Goal: Information Seeking & Learning: Learn about a topic

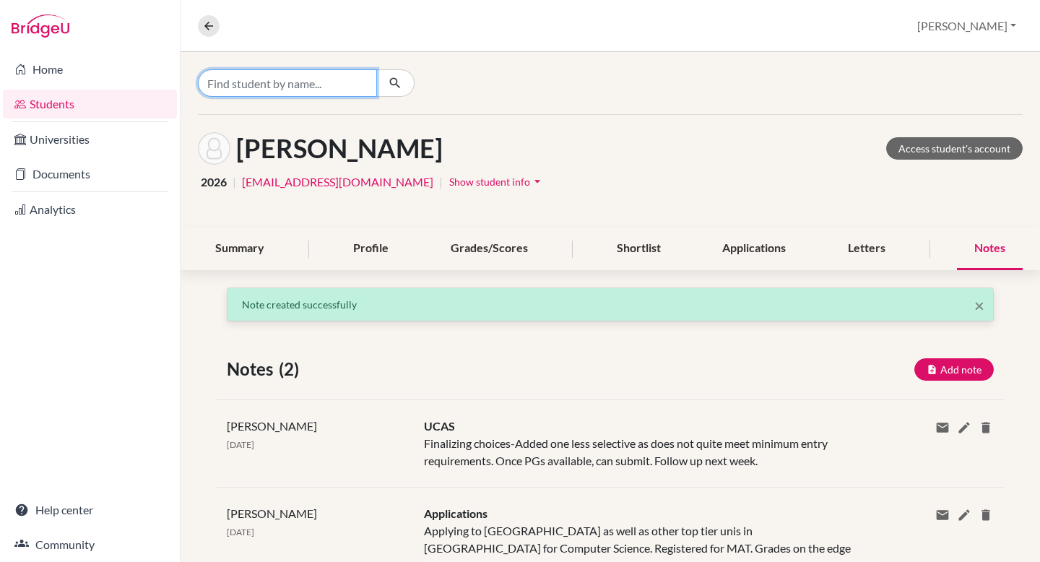
click at [287, 84] on input "Find student by name..." at bounding box center [287, 82] width 179 height 27
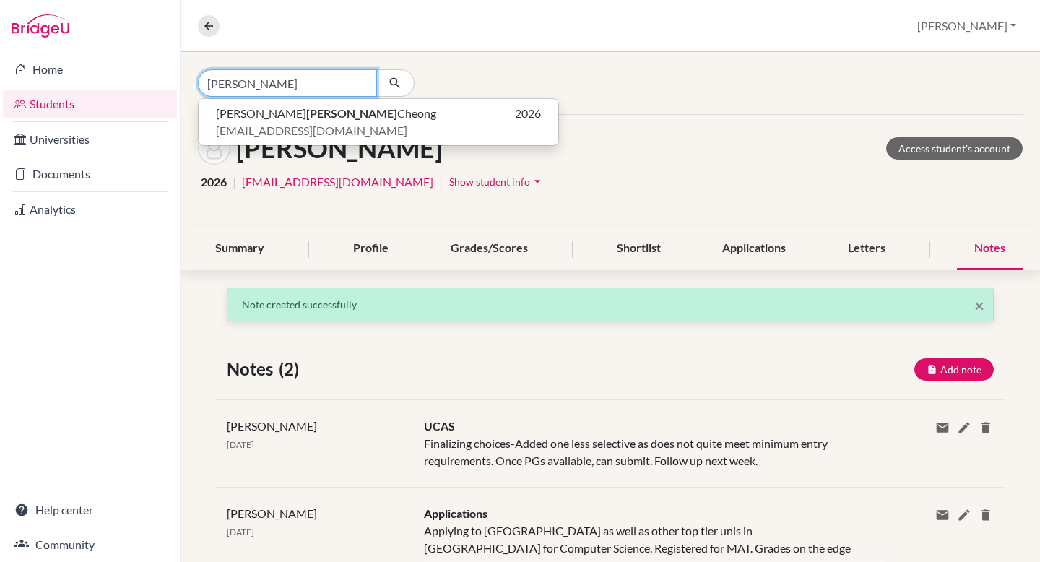
type input "charlene"
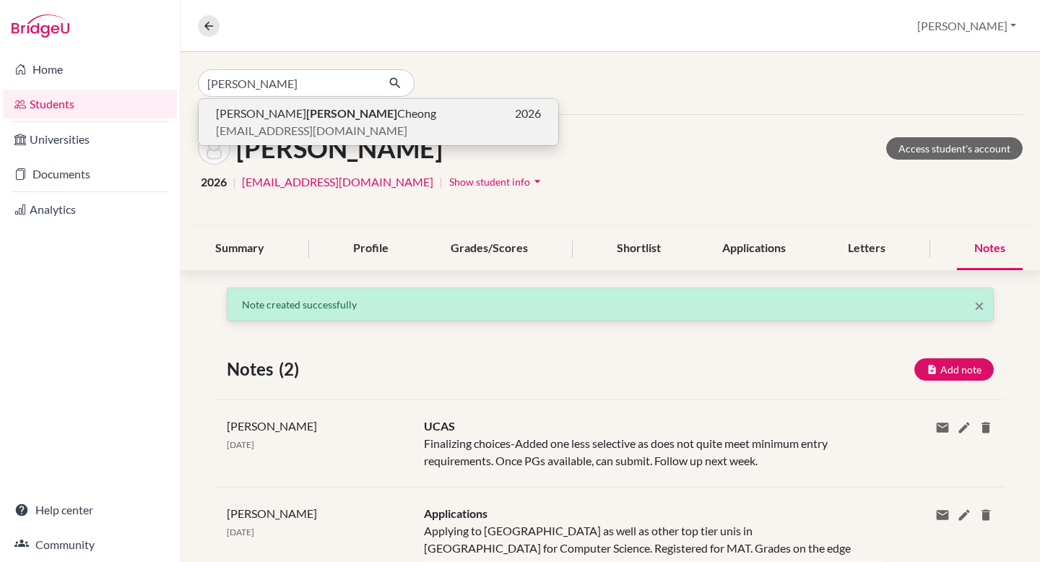
click at [306, 119] on b "Charlene" at bounding box center [351, 113] width 91 height 14
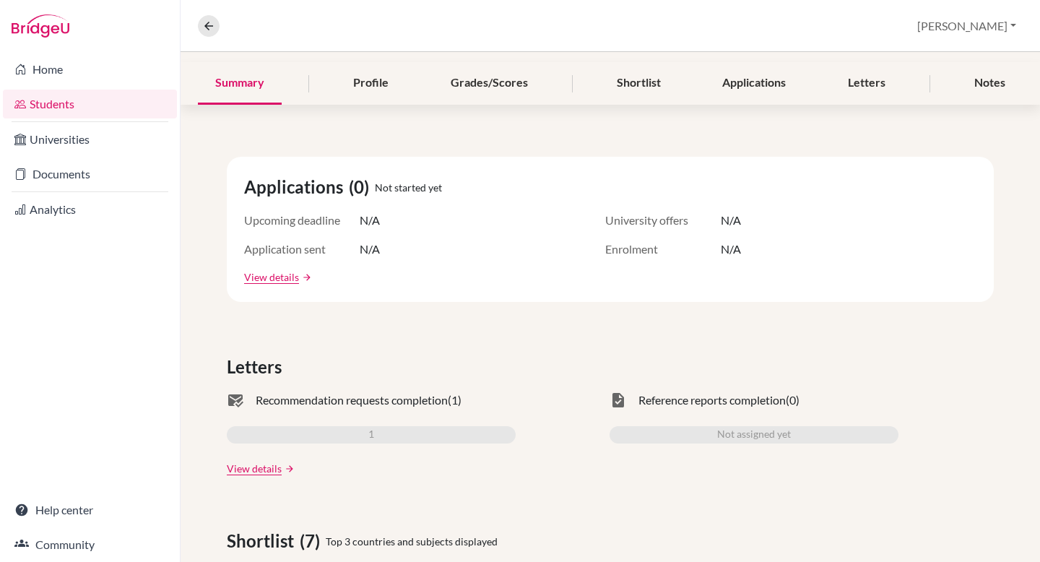
scroll to position [173, 0]
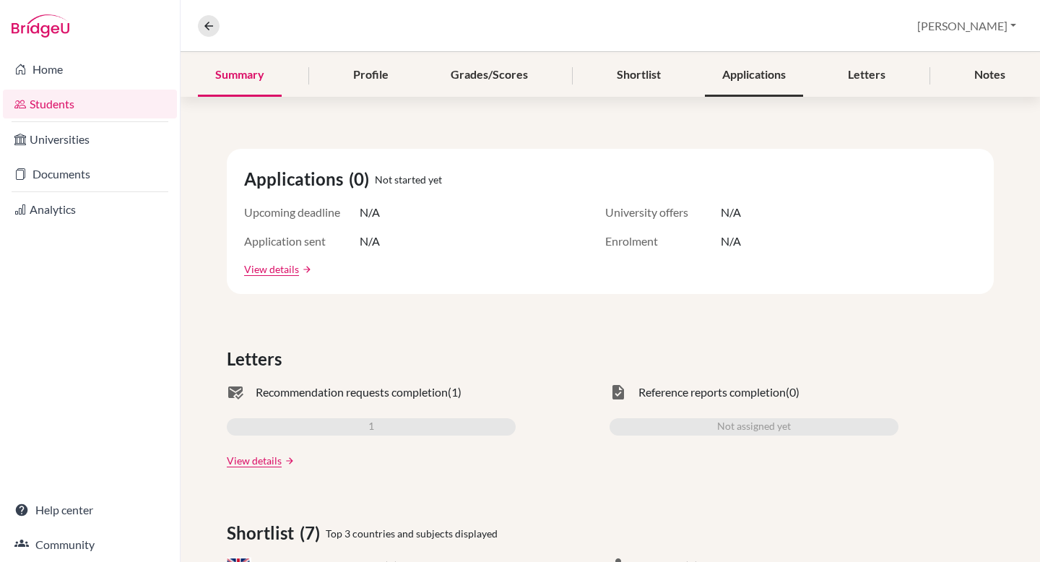
click at [772, 75] on div "Applications" at bounding box center [754, 75] width 98 height 43
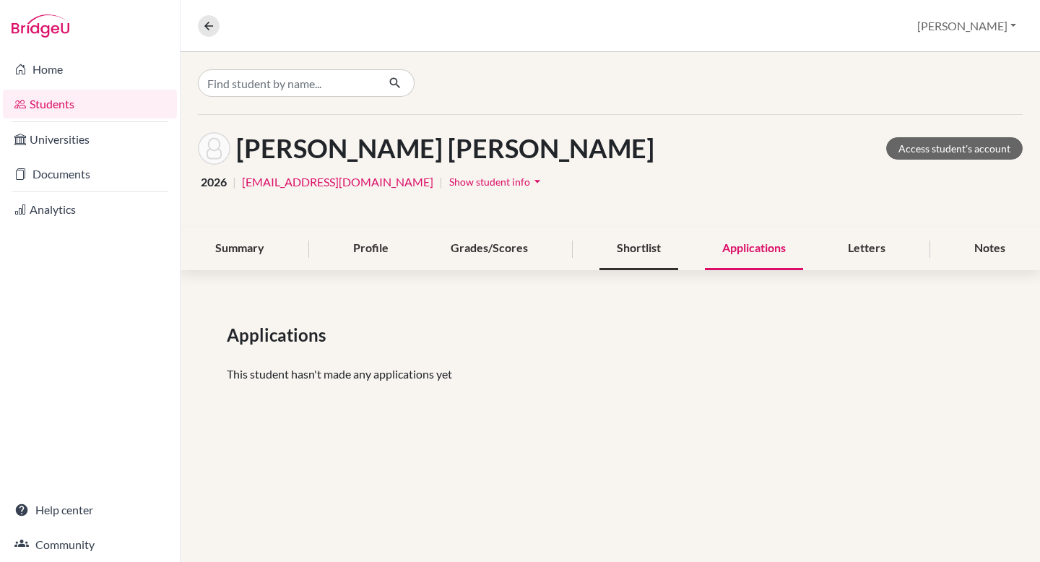
click at [654, 248] on div "Shortlist" at bounding box center [638, 248] width 79 height 43
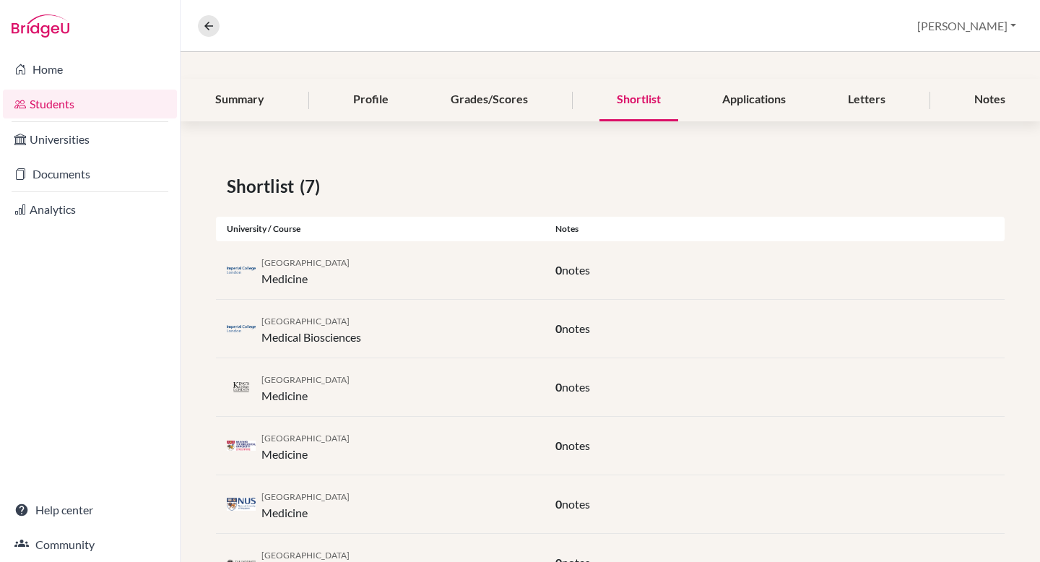
scroll to position [90, 0]
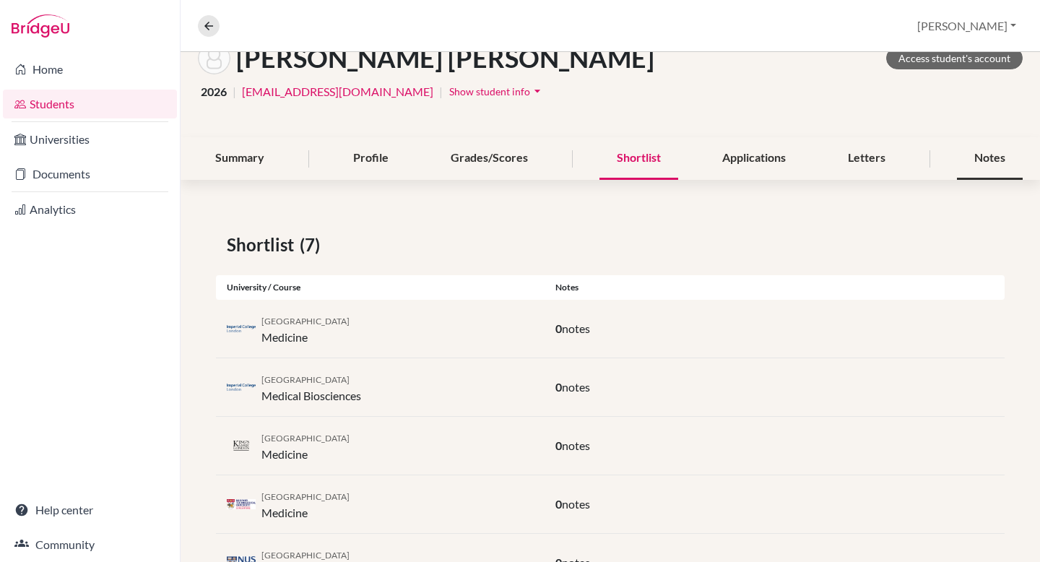
click at [995, 154] on div "Notes" at bounding box center [990, 158] width 66 height 43
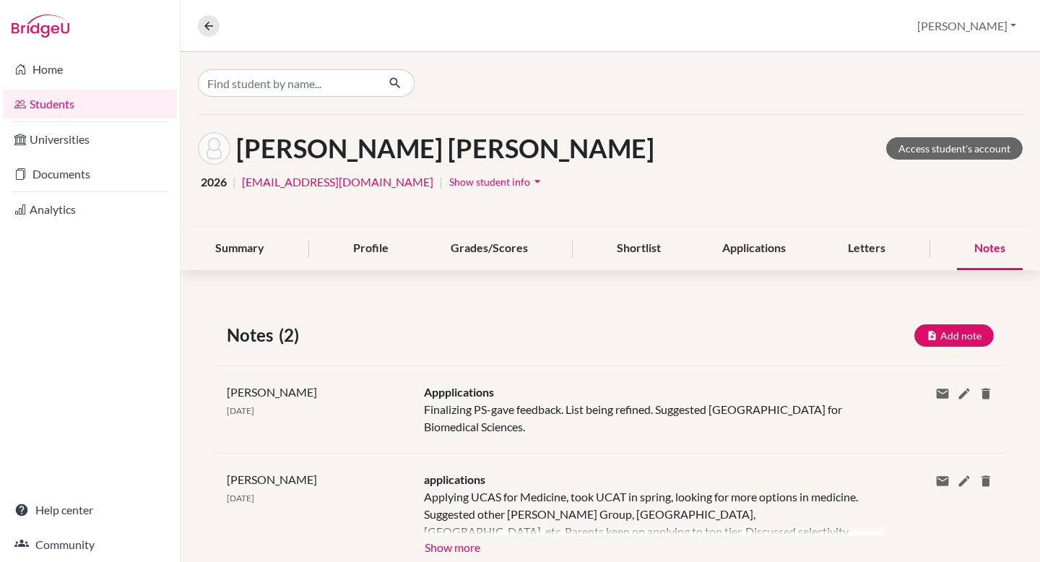
scroll to position [47, 0]
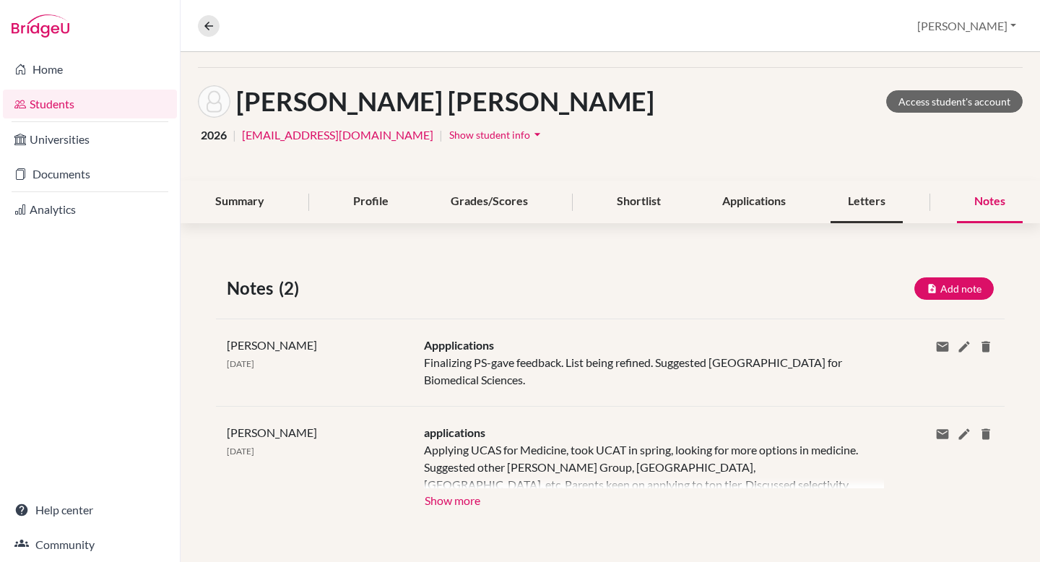
click at [852, 188] on div "Letters" at bounding box center [866, 202] width 72 height 43
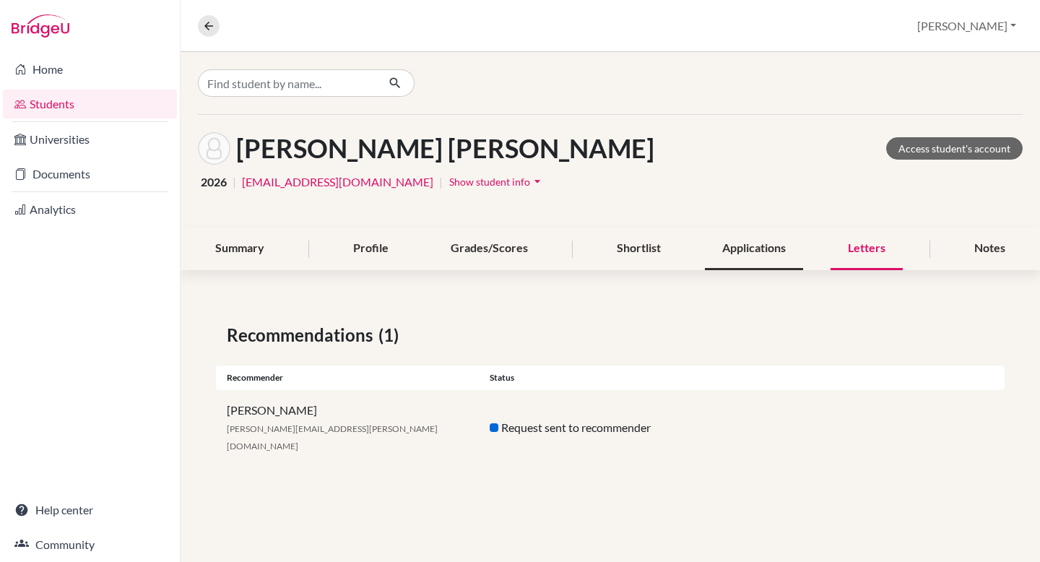
click at [724, 247] on div "Applications" at bounding box center [754, 248] width 98 height 43
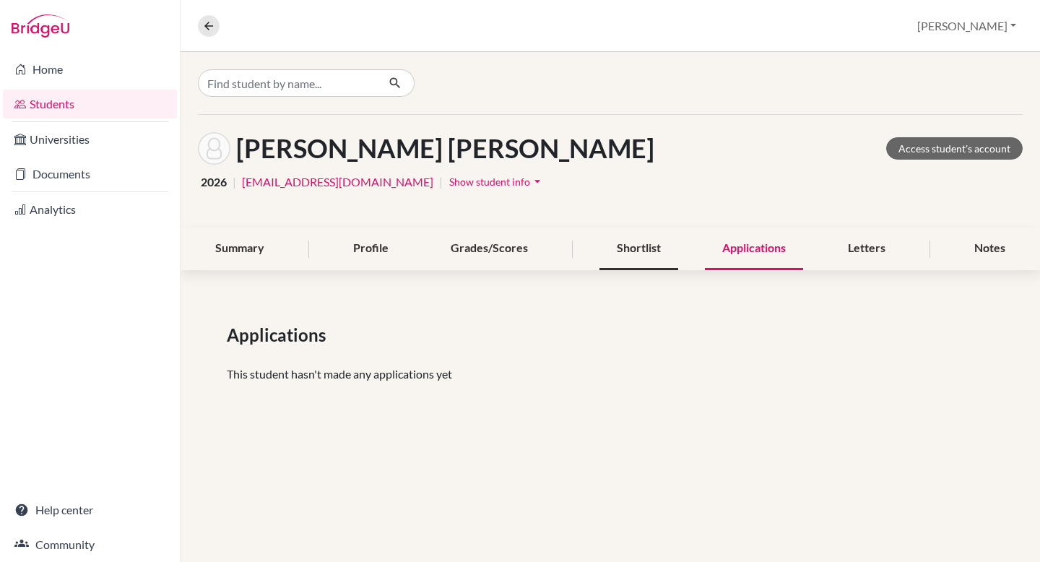
click at [645, 249] on div "Shortlist" at bounding box center [638, 248] width 79 height 43
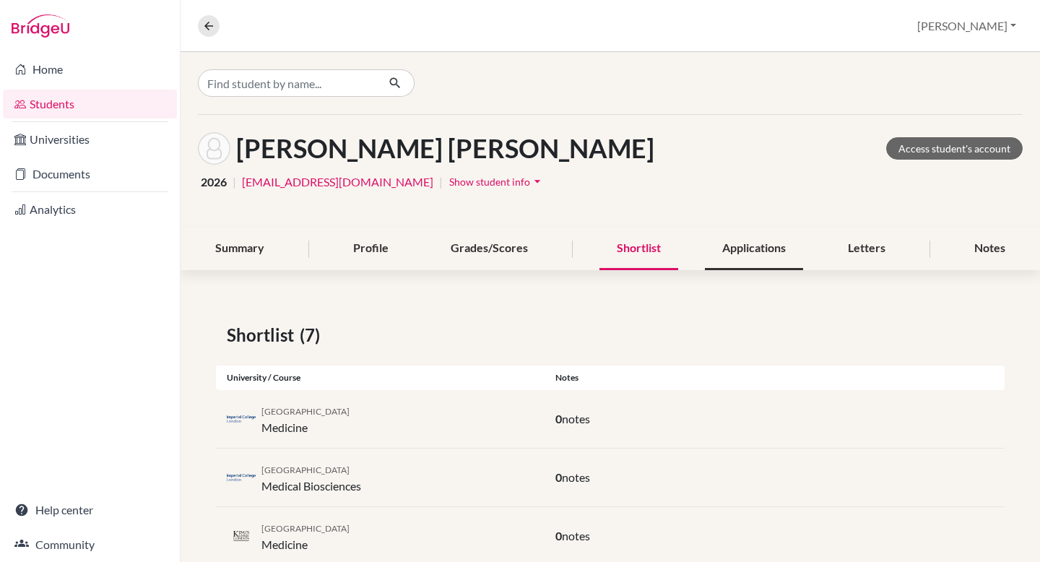
click at [752, 246] on div "Applications" at bounding box center [754, 248] width 98 height 43
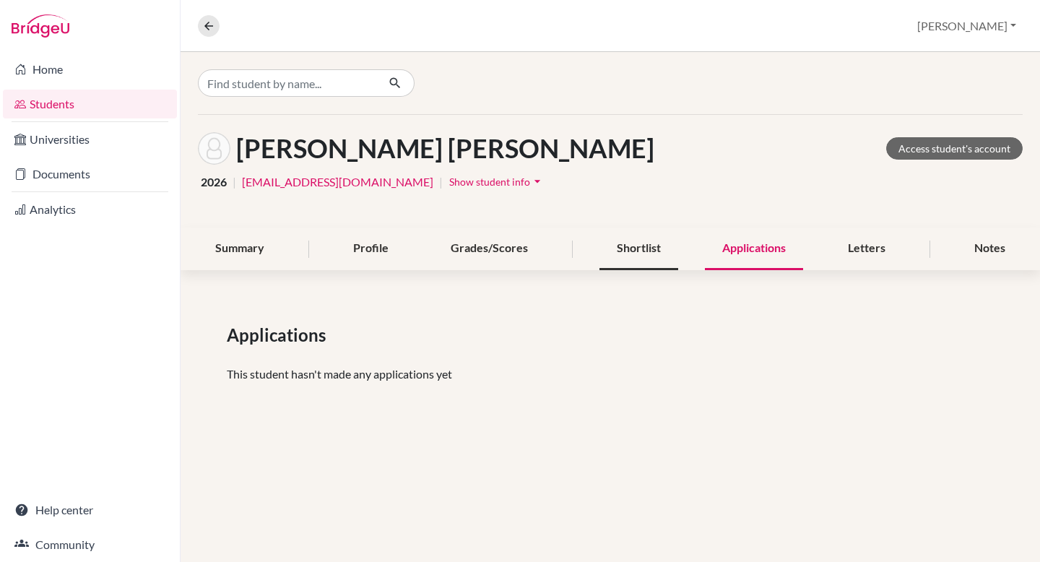
click at [618, 249] on div "Shortlist" at bounding box center [638, 248] width 79 height 43
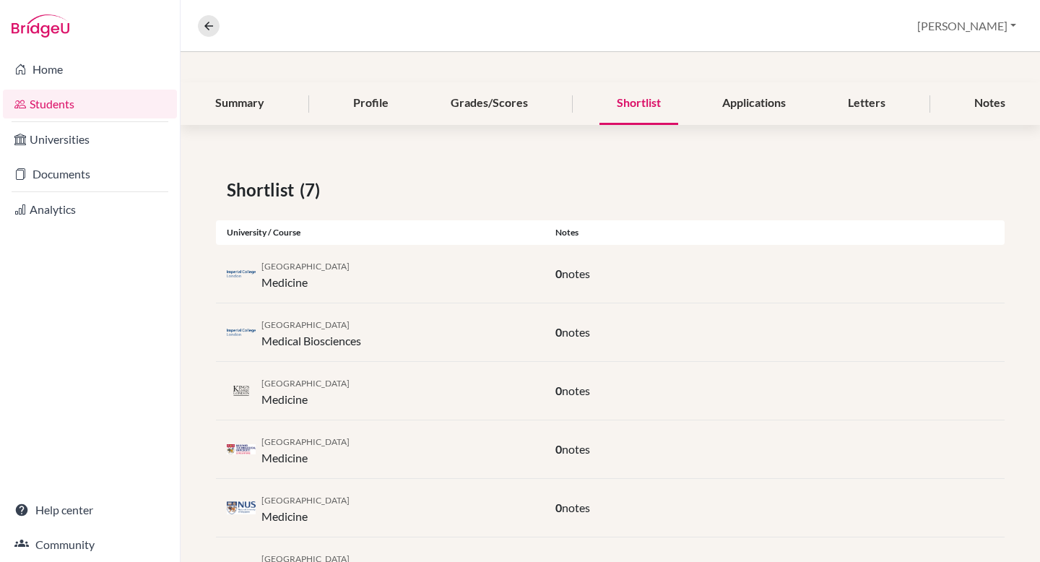
scroll to position [124, 0]
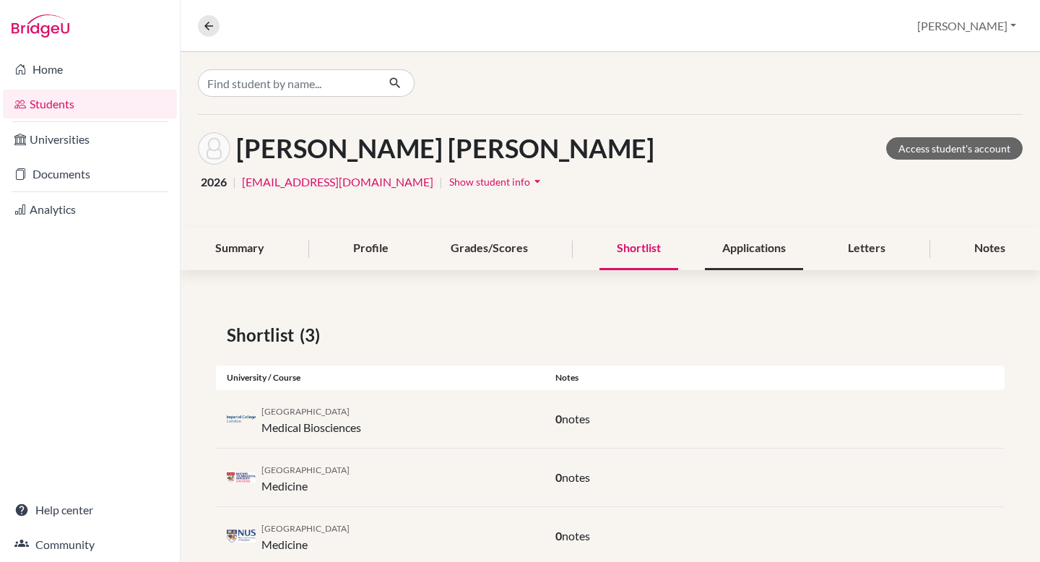
click at [749, 253] on div "Applications" at bounding box center [754, 248] width 98 height 43
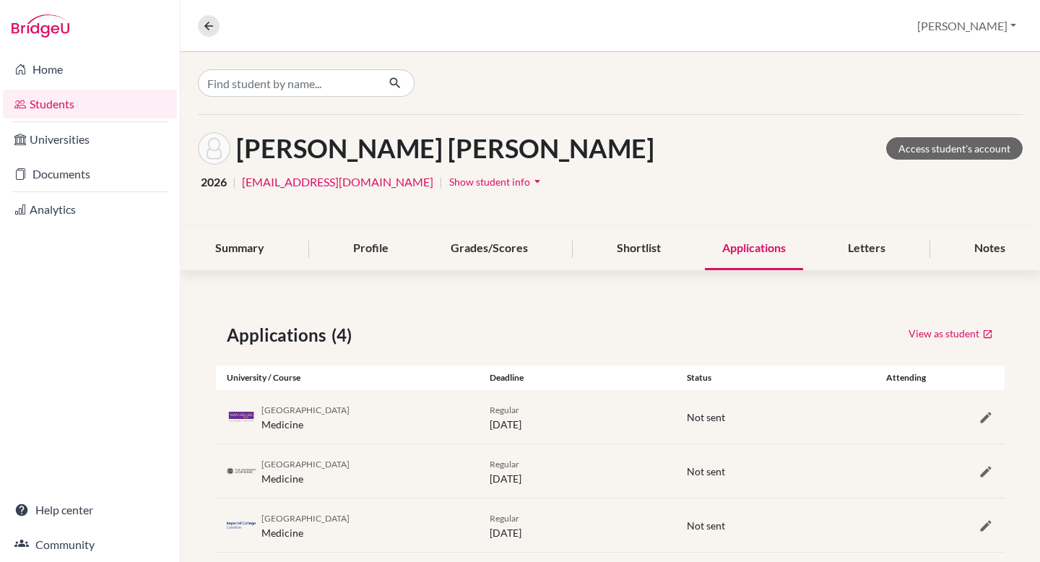
scroll to position [79, 0]
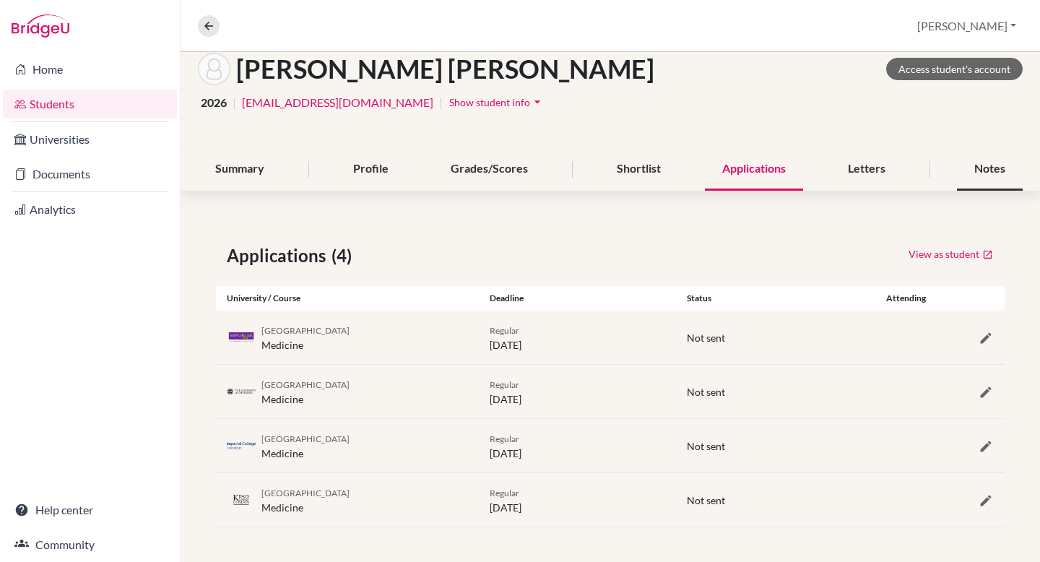
click at [993, 172] on div "Notes" at bounding box center [990, 169] width 66 height 43
